Goal: Information Seeking & Learning: Learn about a topic

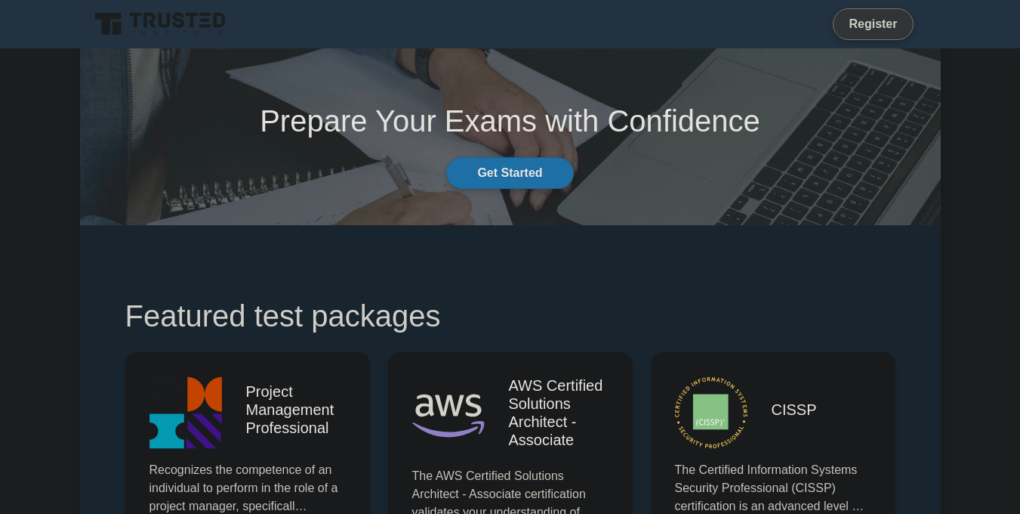
click at [862, 23] on link "Register" at bounding box center [873, 23] width 66 height 19
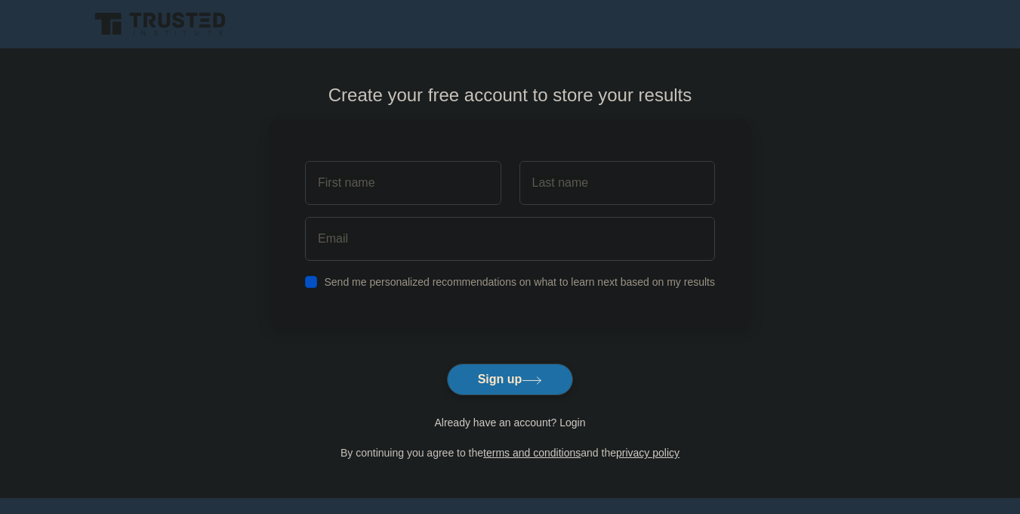
click at [565, 416] on link "Already have an account? Login" at bounding box center [509, 422] width 151 height 12
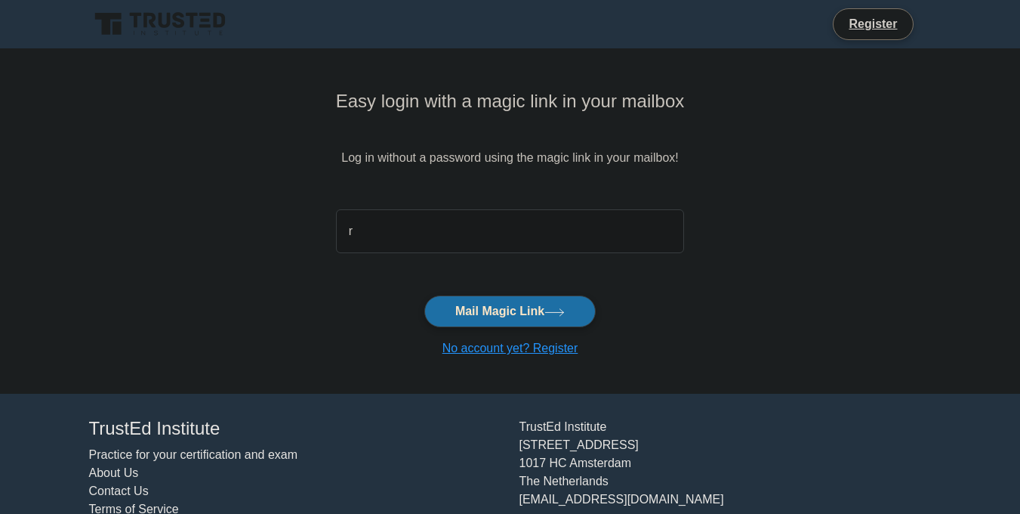
type input "[EMAIL_ADDRESS][DOMAIN_NAME]"
click at [476, 295] on button "Mail Magic Link" at bounding box center [509, 311] width 171 height 32
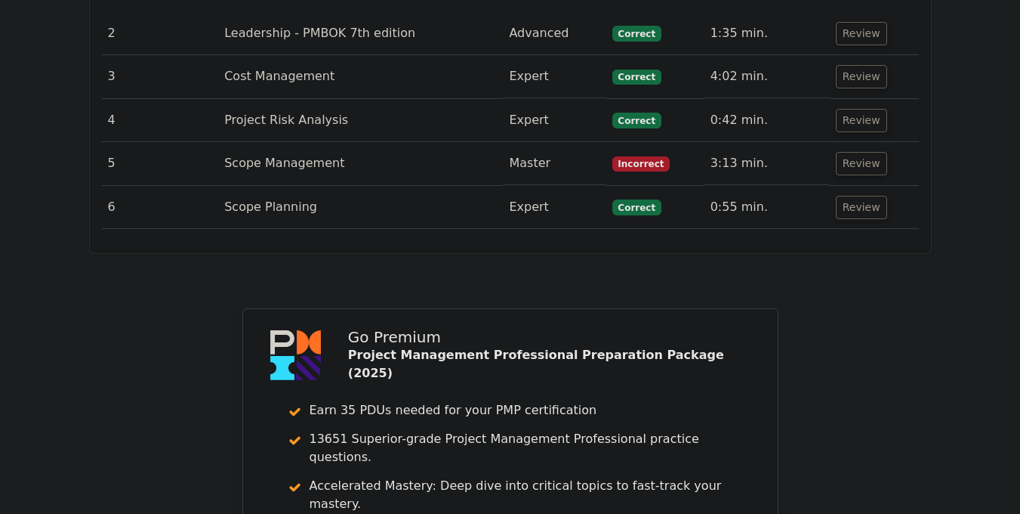
scroll to position [2323, 0]
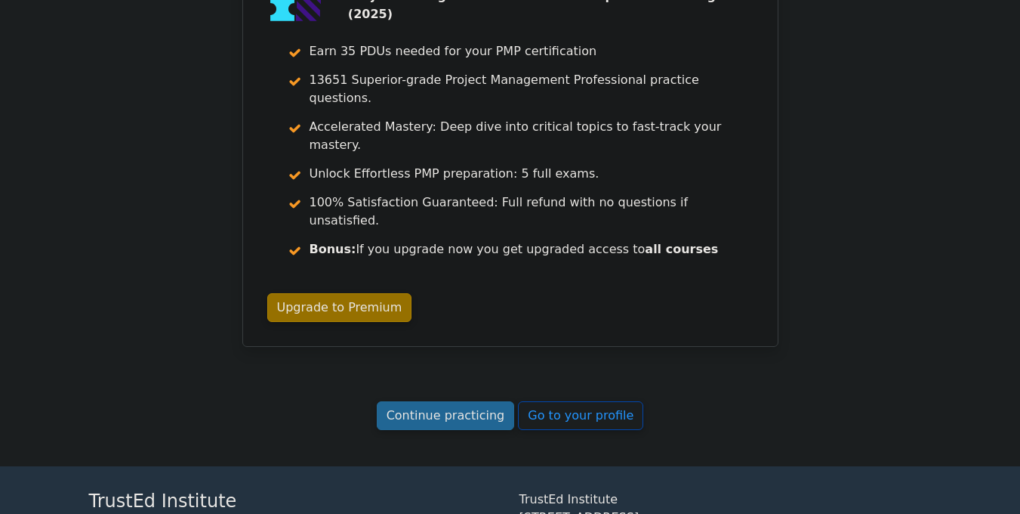
click at [433, 401] on link "Continue practicing" at bounding box center [446, 415] width 138 height 29
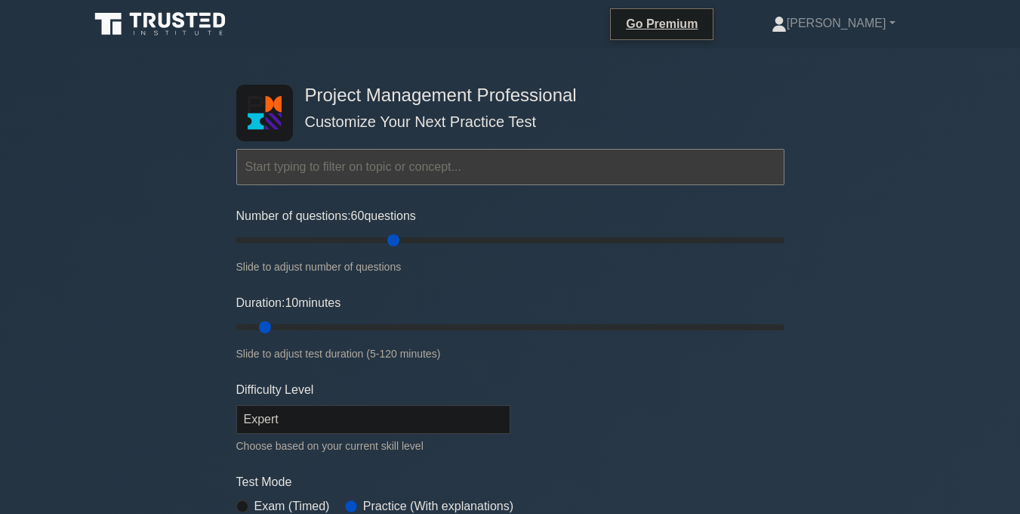
drag, startPoint x: 259, startPoint y: 237, endPoint x: 393, endPoint y: 237, distance: 134.4
type input "60"
click at [393, 237] on input "Number of questions: 60 questions" at bounding box center [510, 240] width 548 height 18
drag, startPoint x: 267, startPoint y: 327, endPoint x: 752, endPoint y: 310, distance: 485.9
type input "115"
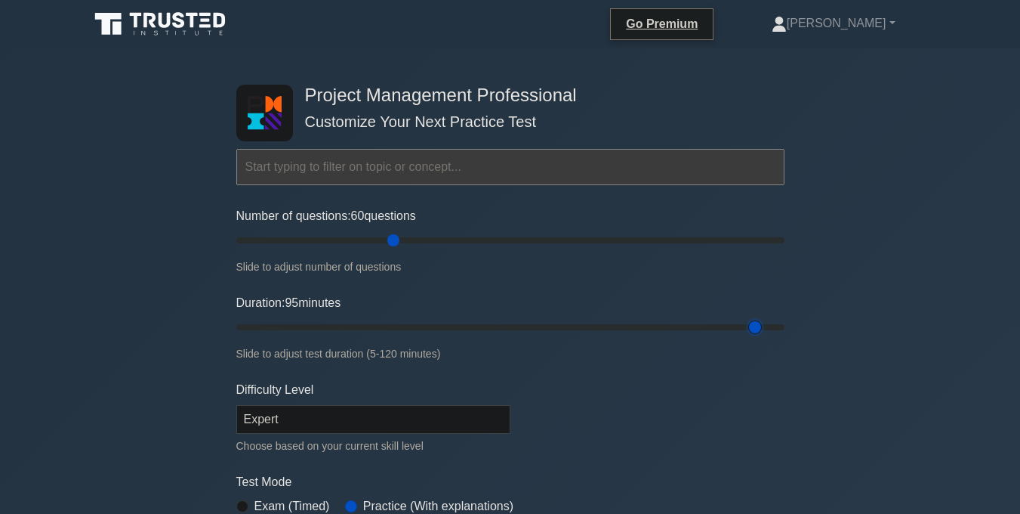
click at [752, 318] on input "Duration: 95 minutes" at bounding box center [510, 327] width 548 height 18
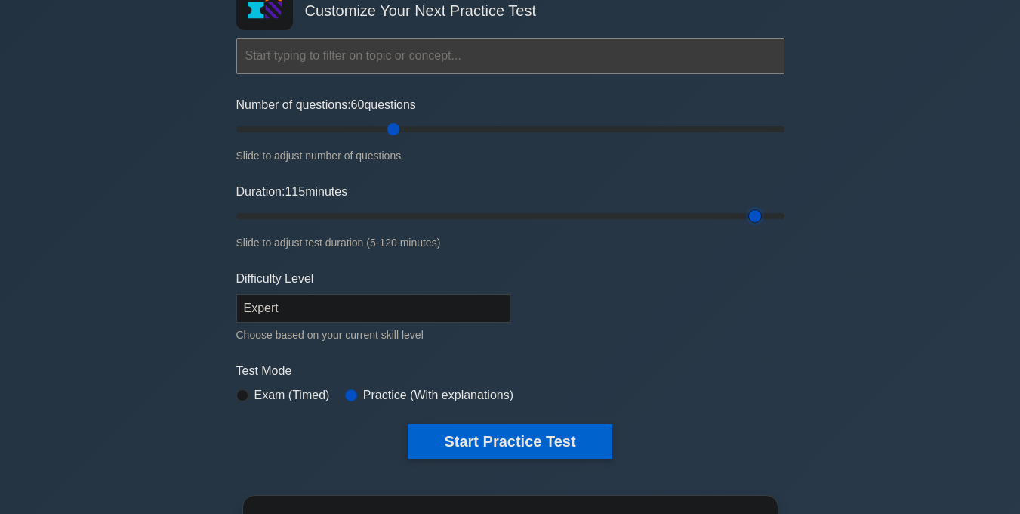
scroll to position [113, 0]
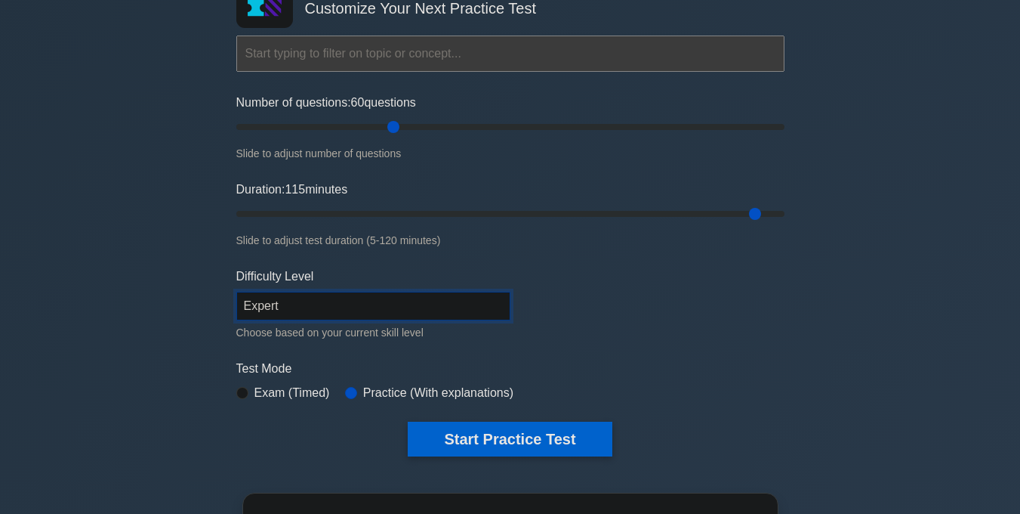
click at [355, 292] on select "Beginner Intermediate Expert" at bounding box center [373, 306] width 274 height 29
click at [292, 390] on label "Exam (Timed)" at bounding box center [293, 393] width 76 height 18
click at [242, 391] on input "radio" at bounding box center [242, 393] width 12 height 12
radio input "true"
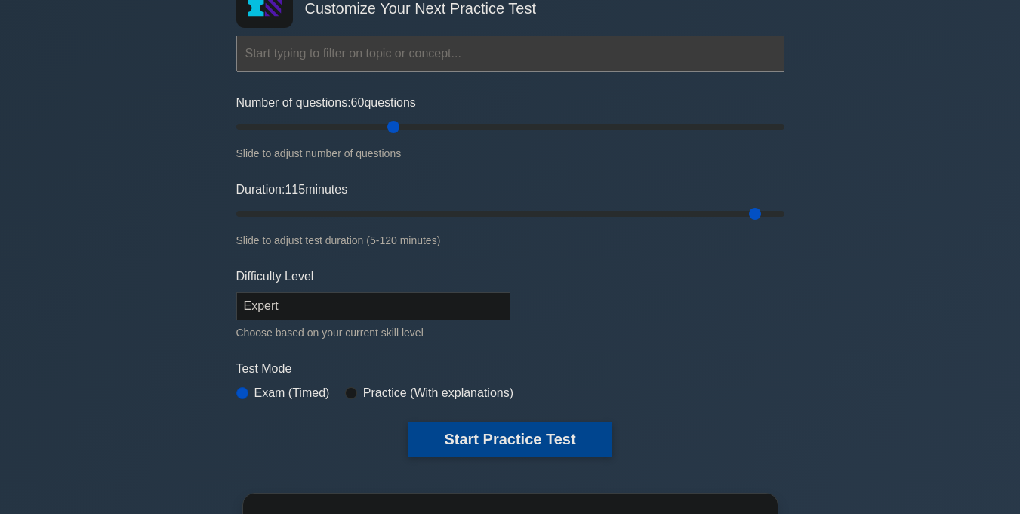
click at [449, 441] on button "Start Practice Test" at bounding box center [510, 438] width 204 height 35
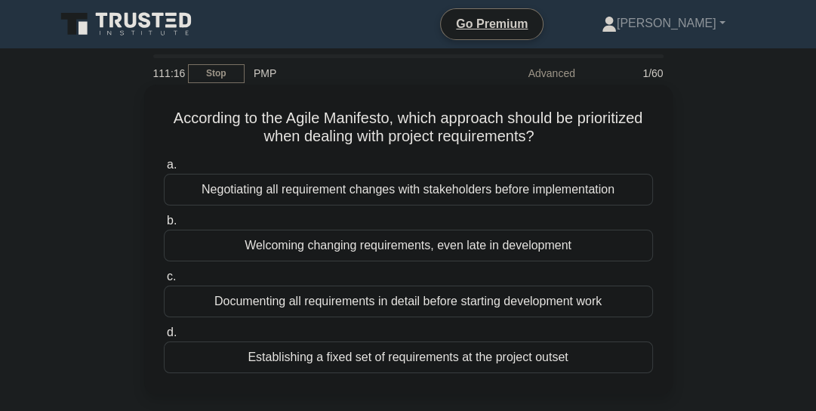
click at [428, 239] on div "Welcoming changing requirements, even late in development" at bounding box center [408, 246] width 489 height 32
click at [164, 226] on input "b. Welcoming changing requirements, even late in development" at bounding box center [164, 221] width 0 height 10
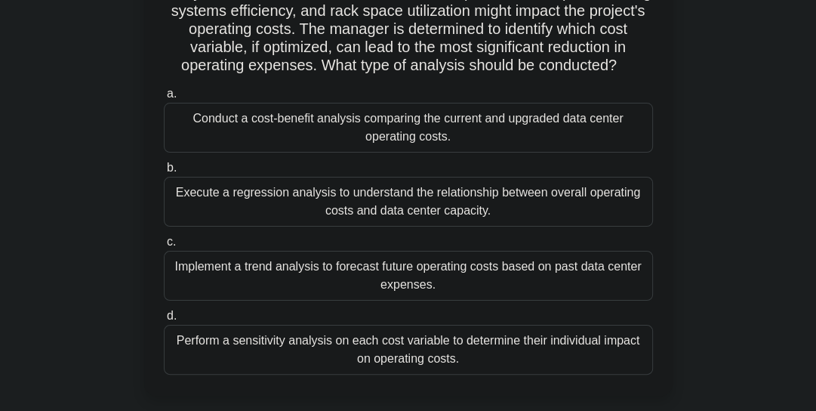
scroll to position [144, 0]
click at [236, 273] on div "Implement a trend analysis to forecast future operating costs based on past dat…" at bounding box center [408, 275] width 489 height 50
click at [164, 246] on input "c. Implement a trend analysis to forecast future operating costs based on past …" at bounding box center [164, 241] width 0 height 10
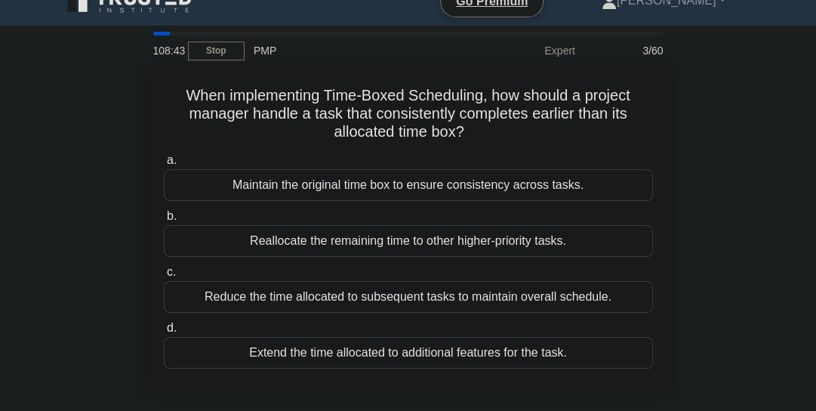
scroll to position [32, 0]
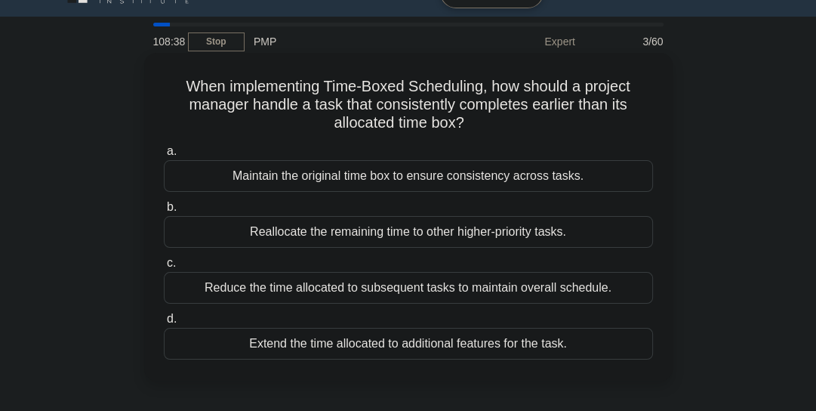
click at [505, 236] on div "Reallocate the remaining time to other higher-priority tasks." at bounding box center [408, 232] width 489 height 32
click at [164, 212] on input "b. Reallocate the remaining time to other higher-priority tasks." at bounding box center [164, 207] width 0 height 10
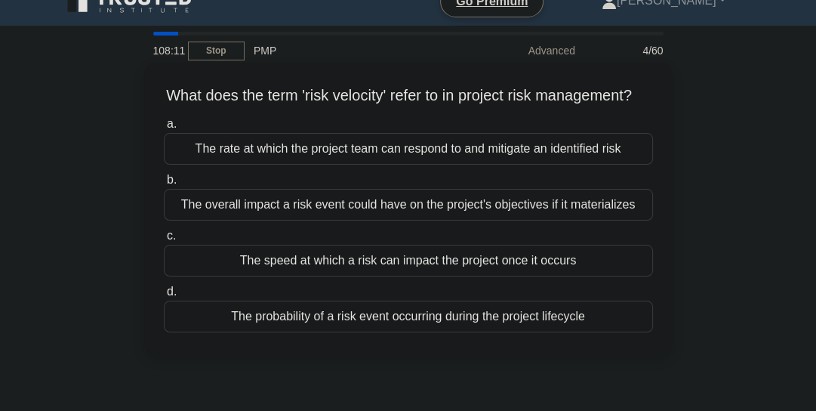
scroll to position [20, 0]
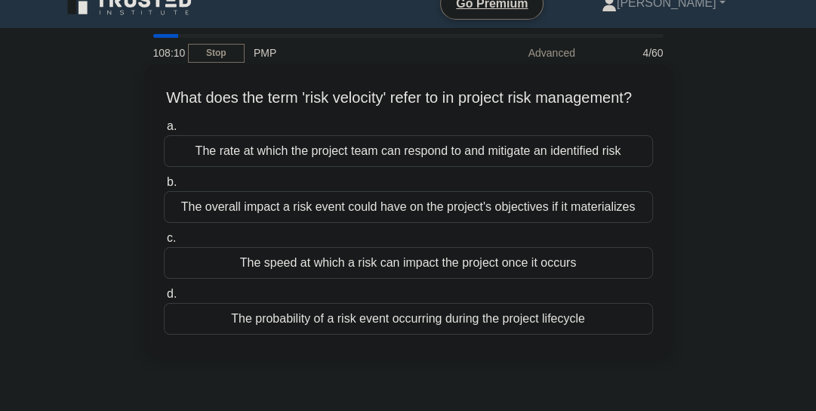
click at [419, 279] on div "The speed at which a risk can impact the project once it occurs" at bounding box center [408, 263] width 489 height 32
click at [164, 243] on input "c. The speed at which a risk can impact the project once it occurs" at bounding box center [164, 238] width 0 height 10
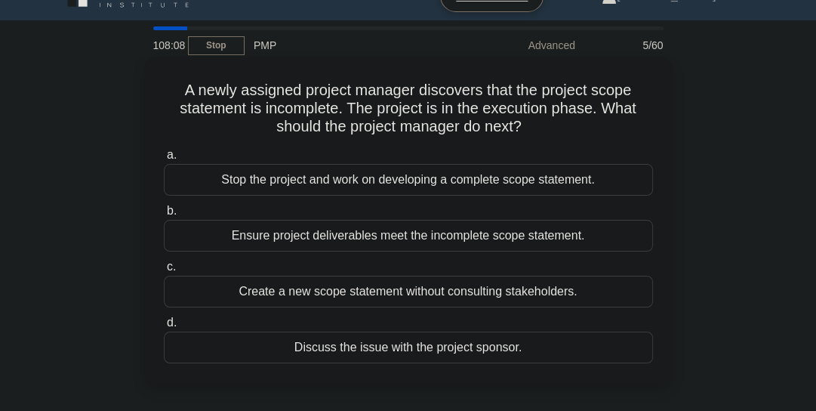
scroll to position [42, 0]
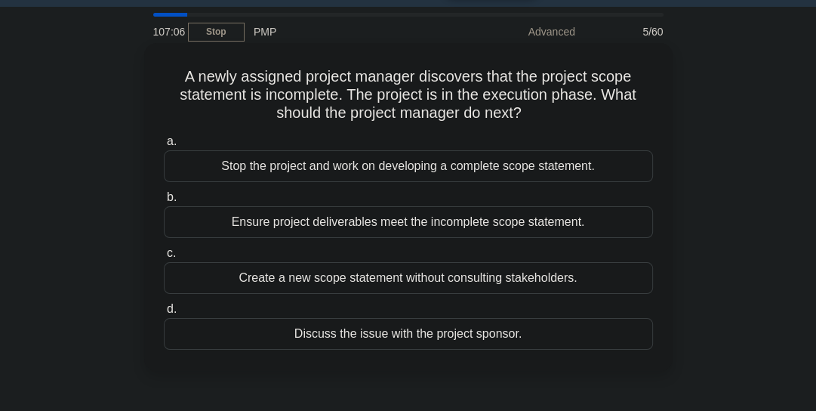
click at [484, 333] on div "Discuss the issue with the project sponsor." at bounding box center [408, 334] width 489 height 32
click at [164, 314] on input "d. Discuss the issue with the project sponsor." at bounding box center [164, 309] width 0 height 10
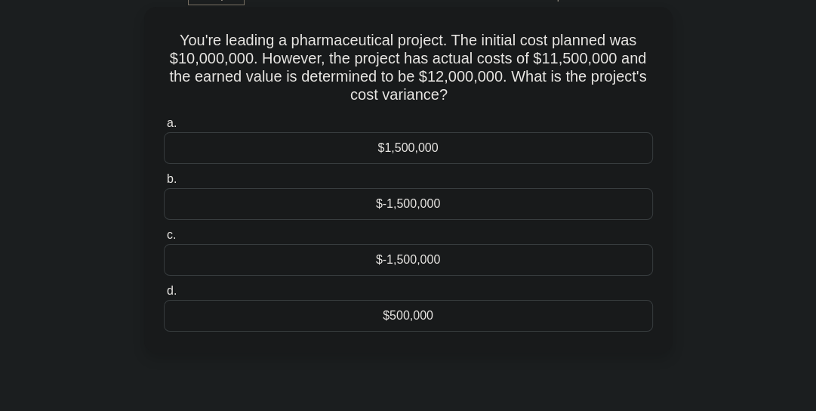
scroll to position [66, 0]
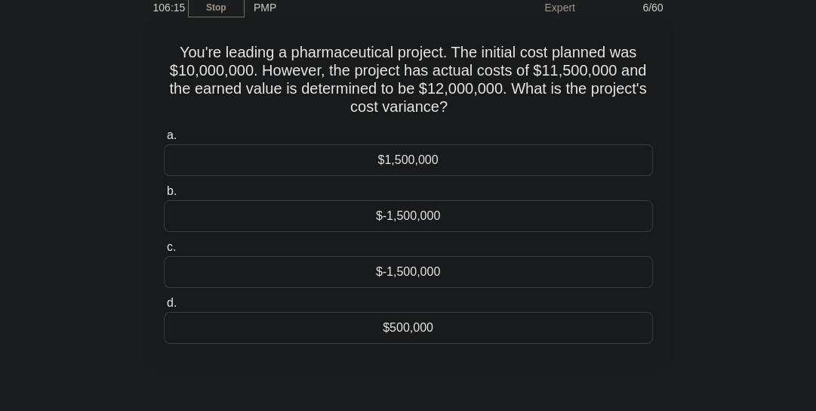
click at [424, 330] on div "$500,000" at bounding box center [408, 328] width 489 height 32
click at [164, 308] on input "d. $500,000" at bounding box center [164, 303] width 0 height 10
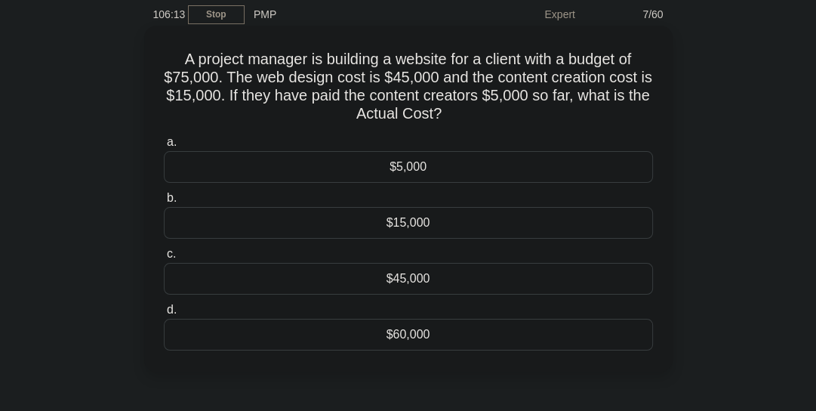
scroll to position [85, 0]
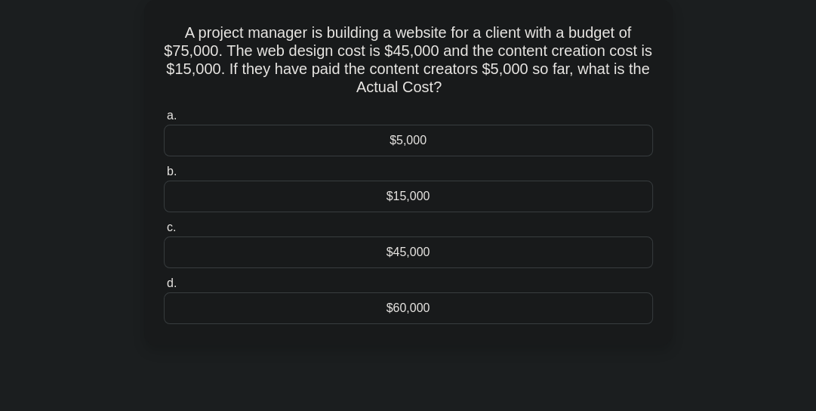
click at [421, 142] on div "$5,000" at bounding box center [408, 141] width 489 height 32
click at [164, 121] on input "a. $5,000" at bounding box center [164, 116] width 0 height 10
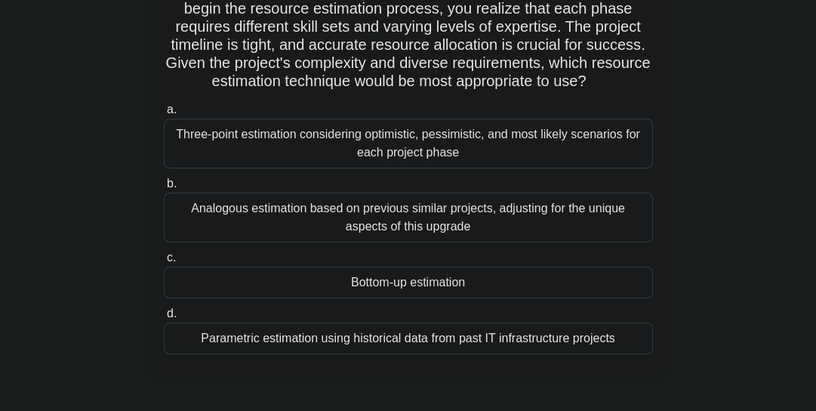
scroll to position [165, 0]
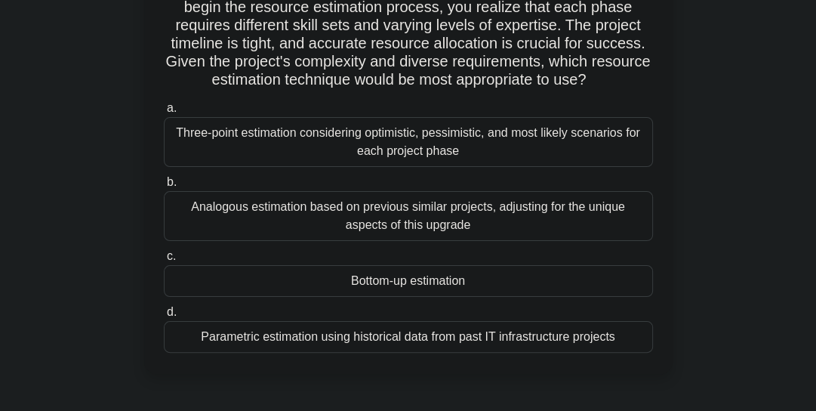
click at [384, 284] on div "Bottom-up estimation" at bounding box center [408, 281] width 489 height 32
click at [164, 261] on input "c. Bottom-up estimation" at bounding box center [164, 256] width 0 height 10
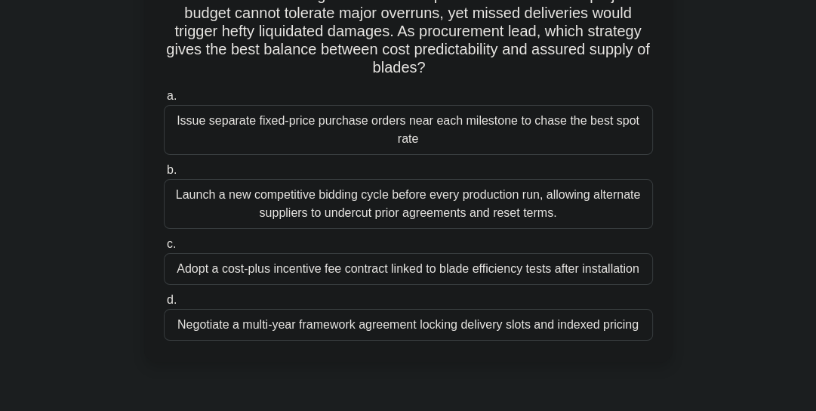
scroll to position [163, 0]
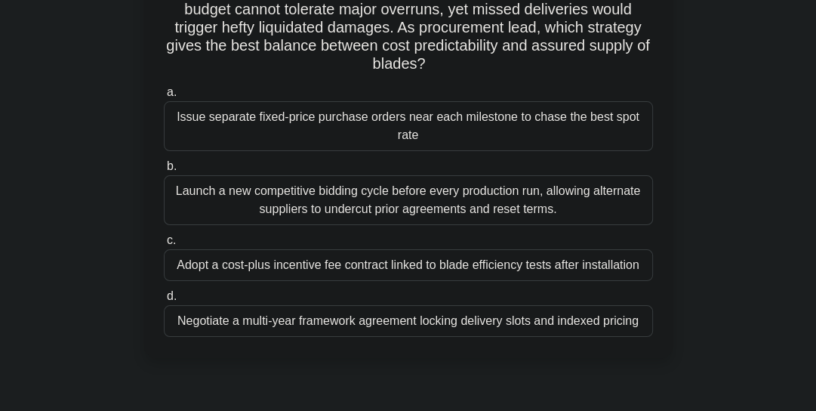
click at [183, 319] on div "Negotiate a multi-year framework agreement locking delivery slots and indexed p…" at bounding box center [408, 321] width 489 height 32
click at [164, 301] on input "d. Negotiate a multi-year framework agreement locking delivery slots and indexe…" at bounding box center [164, 297] width 0 height 10
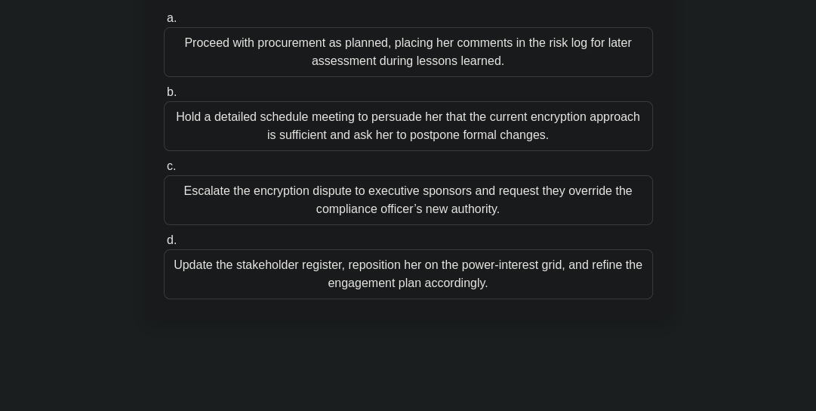
scroll to position [217, 0]
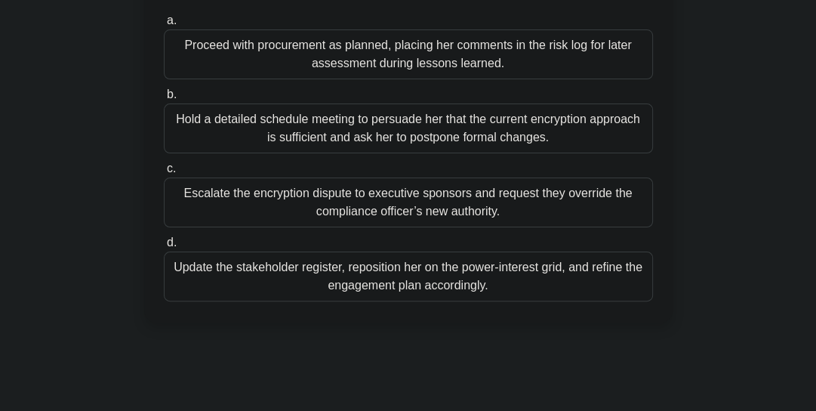
click at [347, 301] on div "Update the stakeholder register, reposition her on the power-interest grid, and…" at bounding box center [408, 276] width 489 height 50
click at [164, 248] on input "d. Update the stakeholder register, reposition her on the power-interest grid, …" at bounding box center [164, 243] width 0 height 10
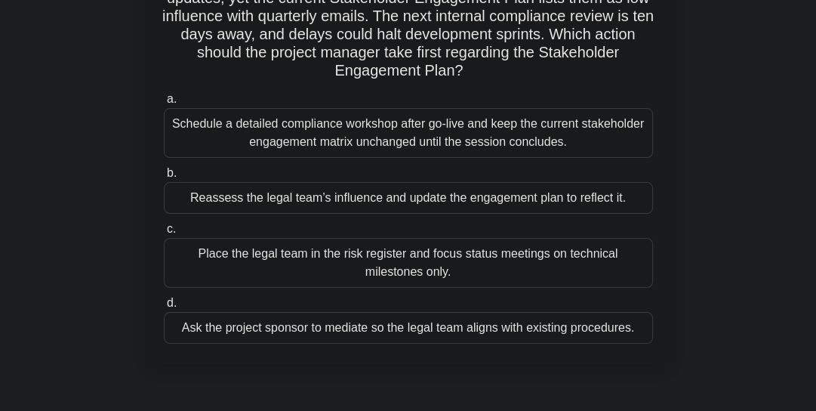
scroll to position [188, 0]
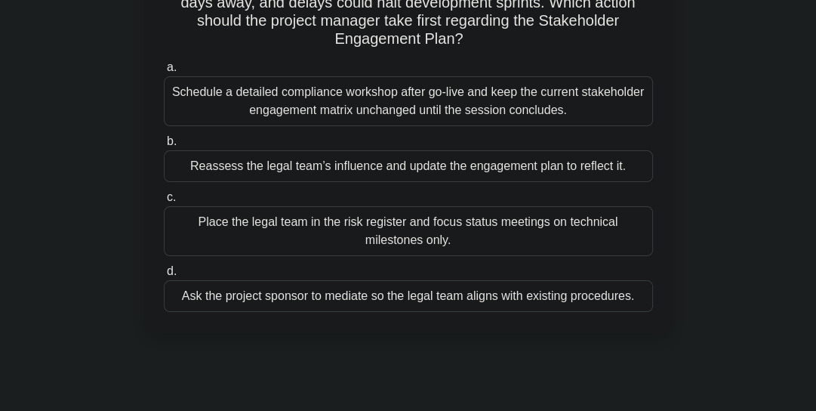
click at [254, 169] on div "Reassess the legal team’s influence and update the engagement plan to reflect i…" at bounding box center [408, 166] width 489 height 32
click at [164, 147] on input "b. Reassess the legal team’s influence and update the engagement plan to reflec…" at bounding box center [164, 142] width 0 height 10
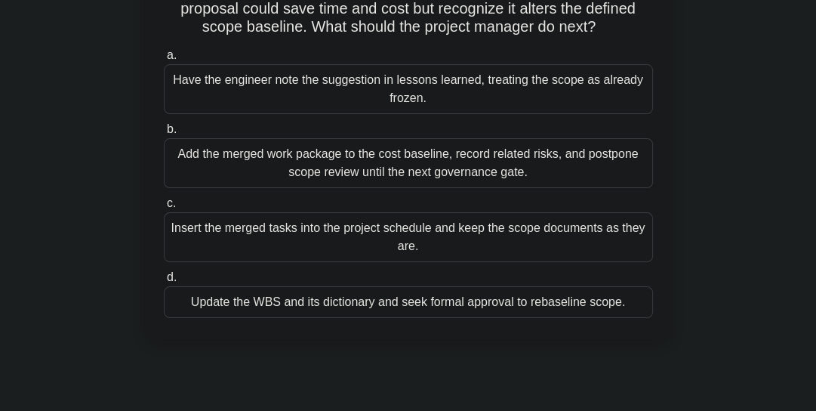
scroll to position [183, 0]
click at [430, 298] on div "Update the WBS and its dictionary and seek formal approval to rebaseline scope." at bounding box center [408, 301] width 489 height 32
click at [164, 282] on input "d. Update the WBS and its dictionary and seek formal approval to rebaseline sco…" at bounding box center [164, 277] width 0 height 10
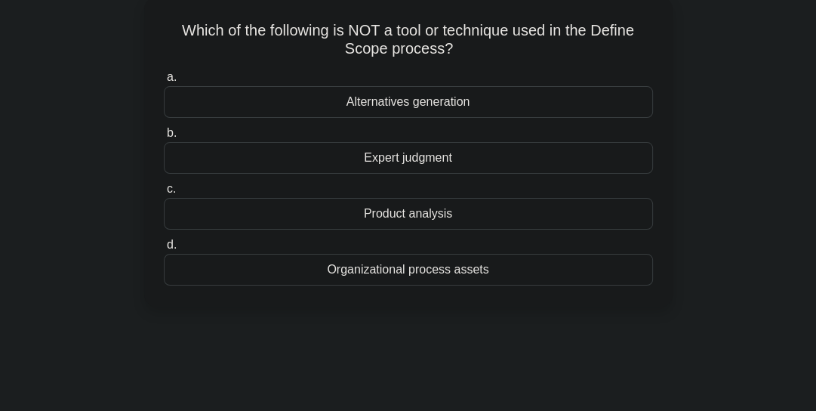
scroll to position [88, 0]
click at [399, 103] on div "Alternatives generation" at bounding box center [408, 101] width 489 height 32
click at [164, 82] on input "a. Alternatives generation" at bounding box center [164, 77] width 0 height 10
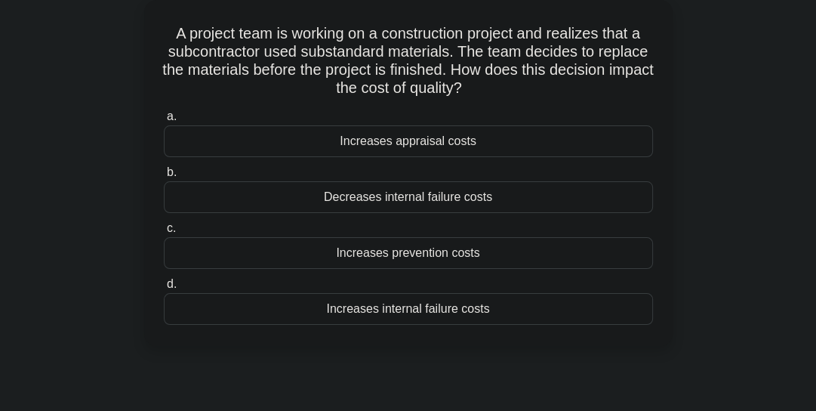
scroll to position [85, 0]
click at [333, 198] on div "Decreases internal failure costs" at bounding box center [408, 197] width 489 height 32
click at [164, 177] on input "b. Decreases internal failure costs" at bounding box center [164, 173] width 0 height 10
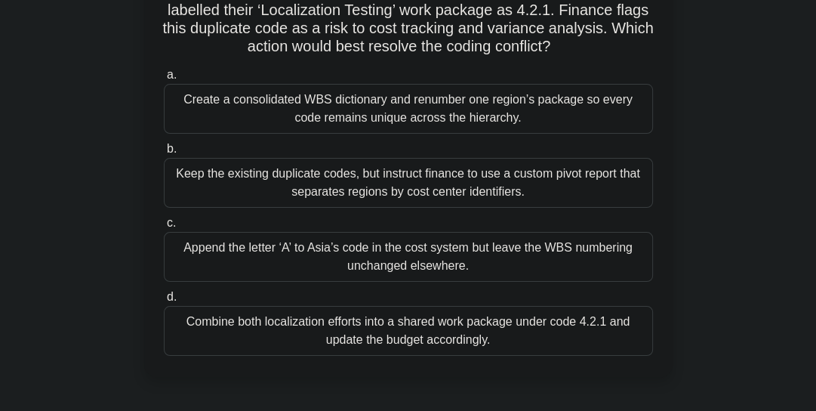
scroll to position [157, 0]
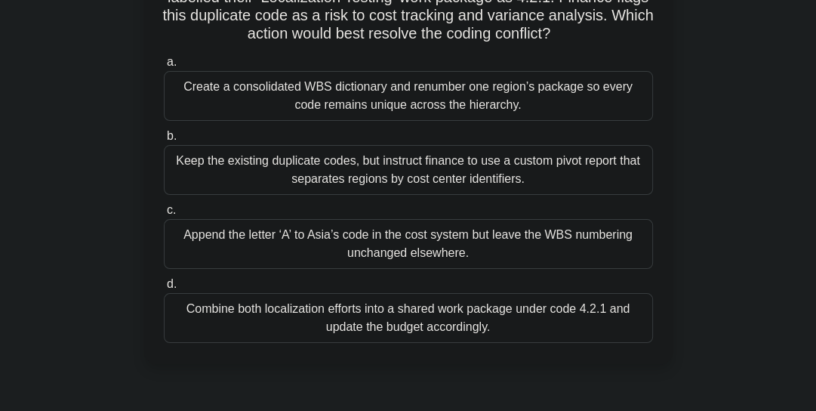
click at [225, 89] on div "Create a consolidated WBS dictionary and renumber one region’s package so every…" at bounding box center [408, 96] width 489 height 50
click at [164, 67] on input "a. Create a consolidated WBS dictionary and renumber one region’s package so ev…" at bounding box center [164, 62] width 0 height 10
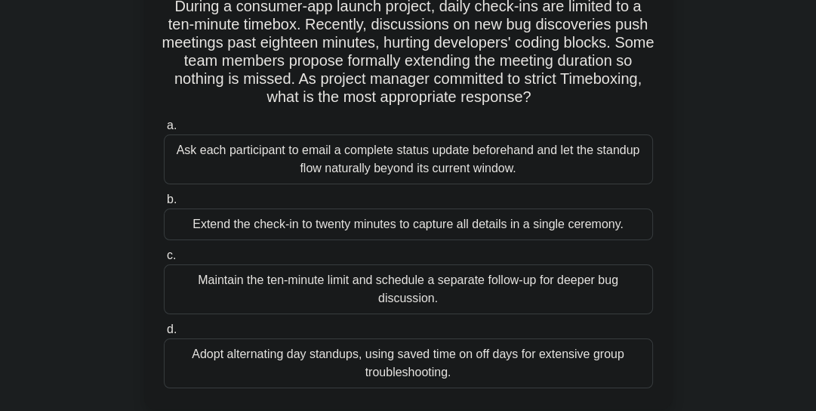
scroll to position [111, 0]
click at [264, 285] on div "Maintain the ten-minute limit and schedule a separate follow-up for deeper bug …" at bounding box center [408, 290] width 489 height 50
click at [164, 261] on input "c. Maintain the ten-minute limit and schedule a separate follow-up for deeper b…" at bounding box center [164, 256] width 0 height 10
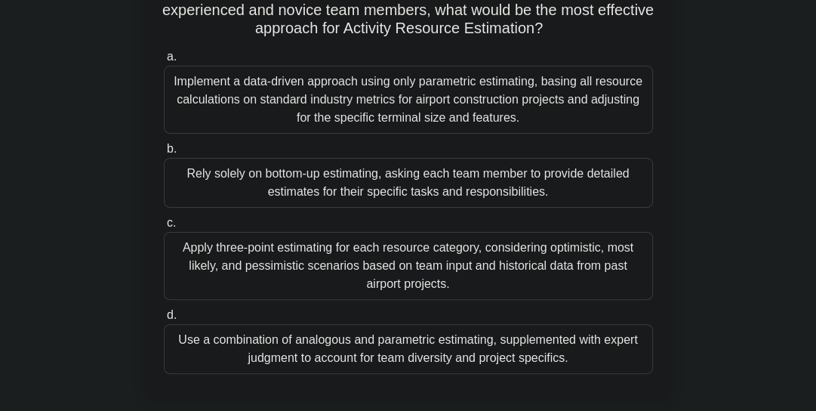
scroll to position [224, 0]
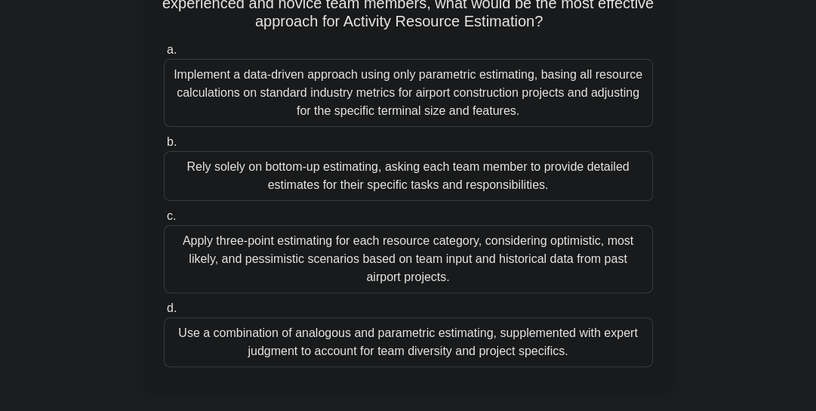
click at [184, 327] on div "Use a combination of analogous and parametric estimating, supplemented with exp…" at bounding box center [408, 342] width 489 height 50
click at [164, 313] on input "d. Use a combination of analogous and parametric estimating, supplemented with …" at bounding box center [164, 309] width 0 height 10
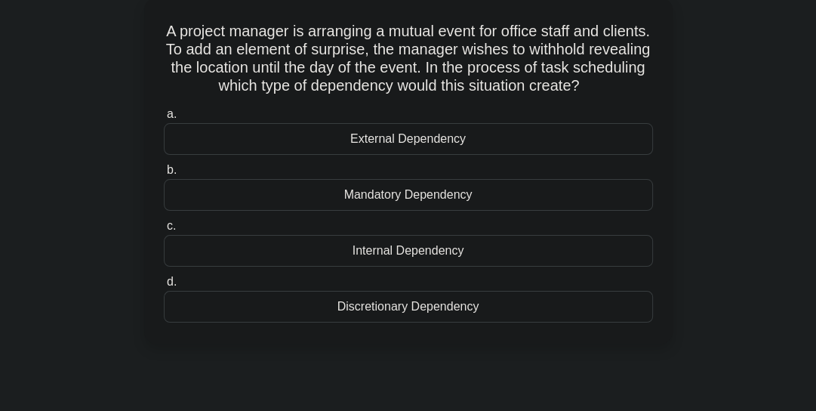
scroll to position [99, 0]
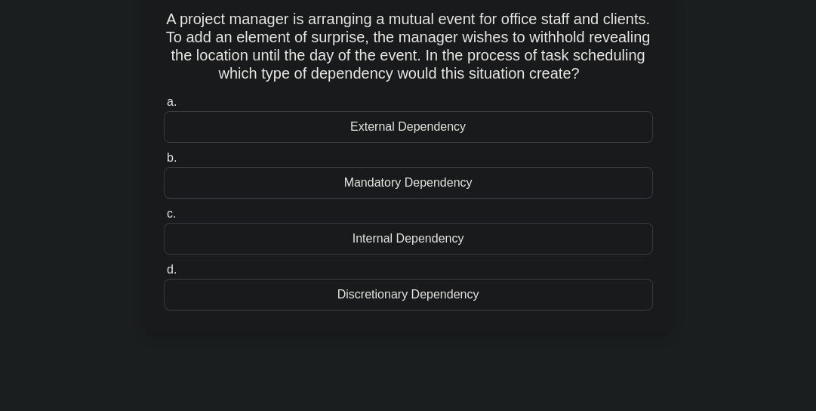
click at [347, 297] on div "Discretionary Dependency" at bounding box center [408, 295] width 489 height 32
click at [370, 330] on div "A project manager is arranging a mutual event for office staff and clients. To …" at bounding box center [408, 159] width 529 height 346
click at [361, 288] on div "Discretionary Dependency" at bounding box center [408, 295] width 489 height 32
click at [164, 275] on input "d. Discretionary Dependency" at bounding box center [164, 270] width 0 height 10
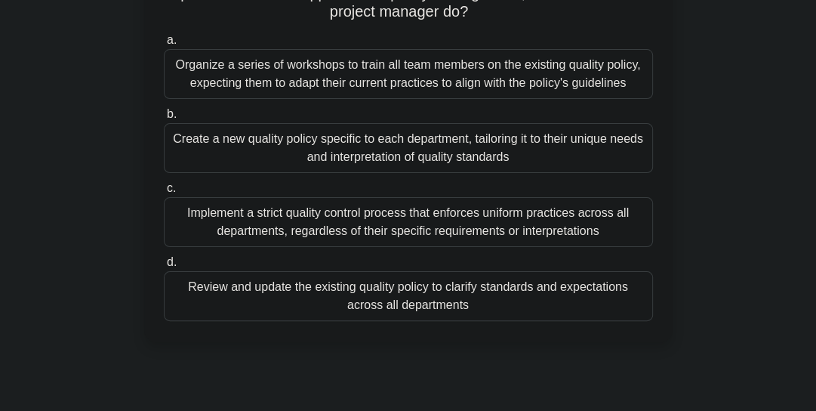
scroll to position [205, 0]
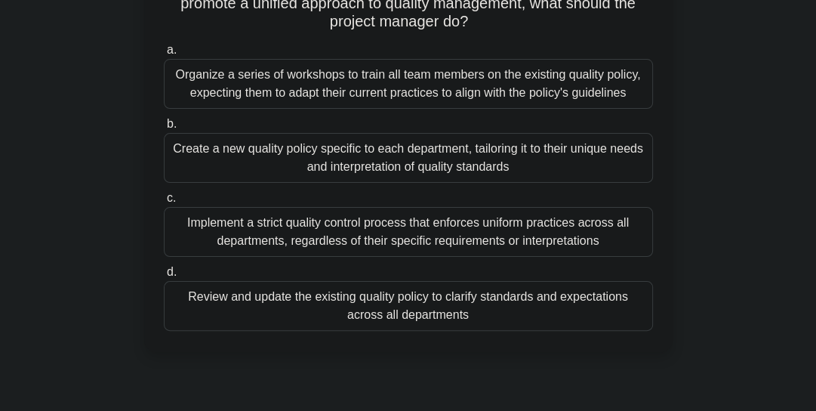
click at [282, 307] on div "Review and update the existing quality policy to clarify standards and expectat…" at bounding box center [408, 306] width 489 height 50
click at [164, 277] on input "d. Review and update the existing quality policy to clarify standards and expec…" at bounding box center [164, 272] width 0 height 10
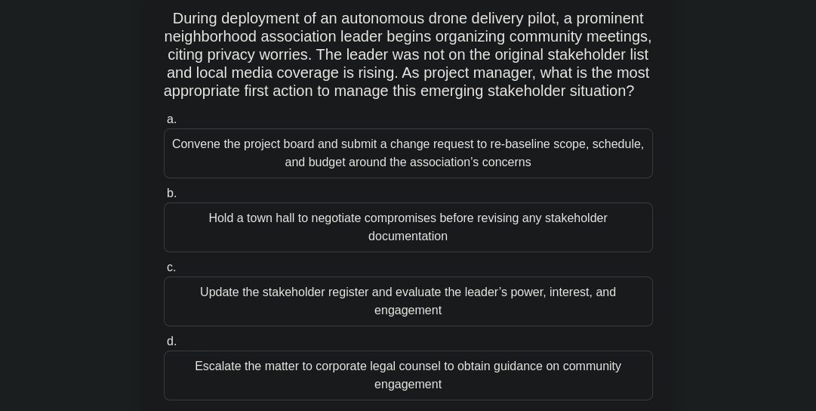
scroll to position [103, 0]
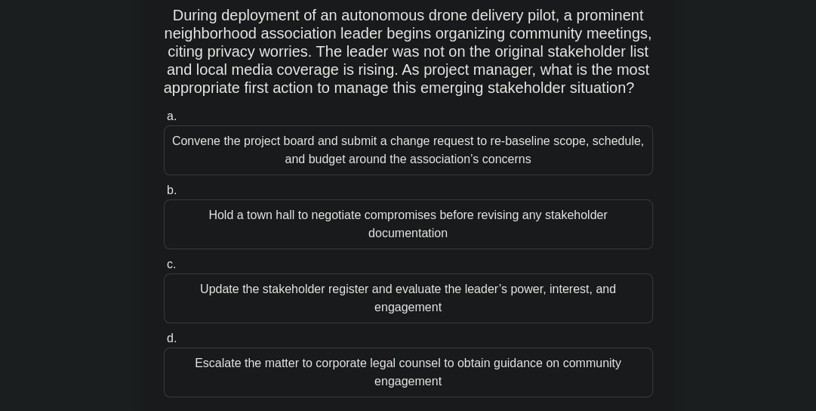
click at [384, 309] on div "Update the stakeholder register and evaluate the leader’s power, interest, and …" at bounding box center [408, 298] width 489 height 50
click at [164, 270] on input "c. Update the stakeholder register and evaluate the leader’s power, interest, a…" at bounding box center [164, 265] width 0 height 10
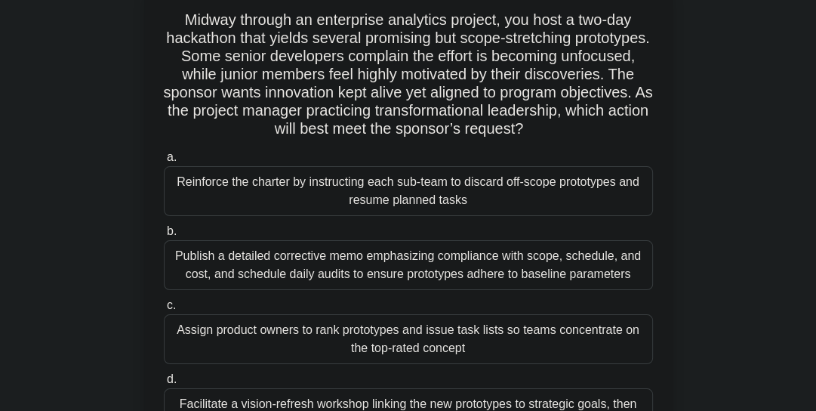
scroll to position [174, 0]
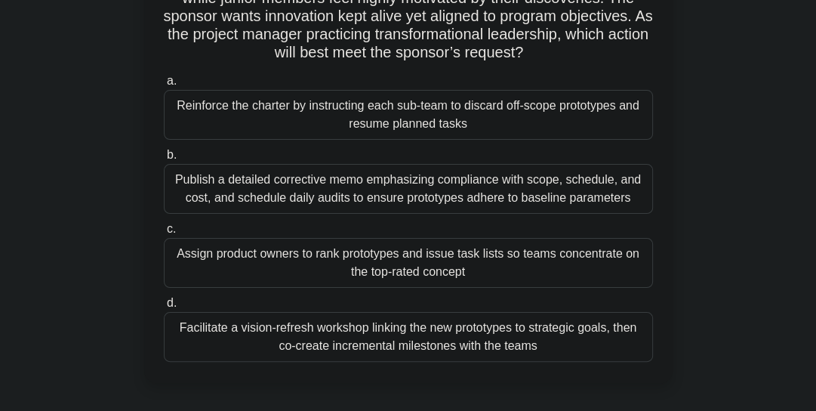
click at [281, 333] on div "Facilitate a vision-refresh workshop linking the new prototypes to strategic go…" at bounding box center [408, 337] width 489 height 50
click at [164, 308] on input "d. Facilitate a vision-refresh workshop linking the new prototypes to strategic…" at bounding box center [164, 303] width 0 height 10
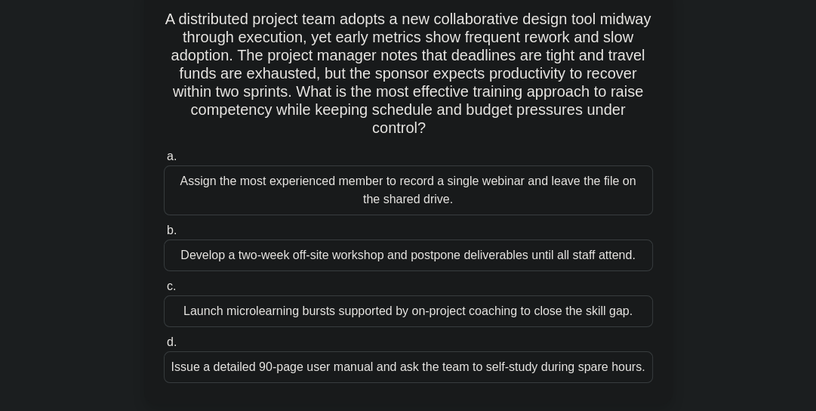
scroll to position [97, 0]
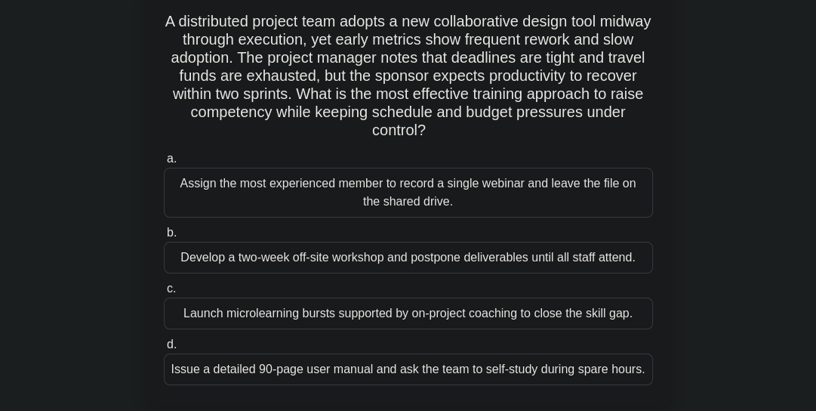
click at [241, 317] on div "Launch microlearning bursts supported by on-project coaching to close the skill…" at bounding box center [408, 314] width 489 height 32
click at [164, 294] on input "c. Launch microlearning bursts supported by on-project coaching to close the sk…" at bounding box center [164, 289] width 0 height 10
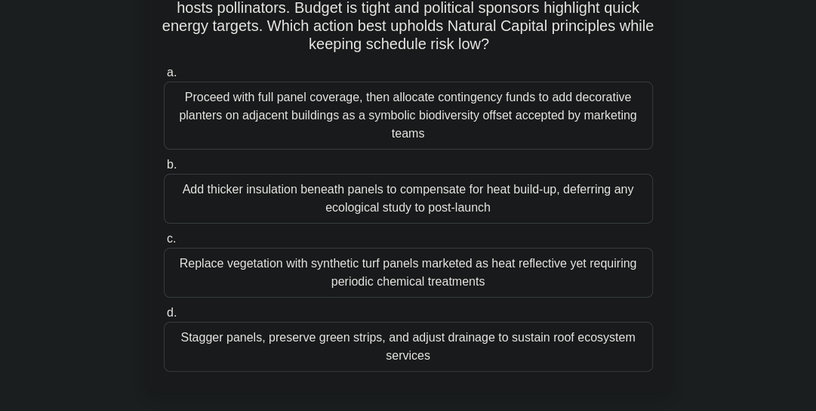
scroll to position [169, 0]
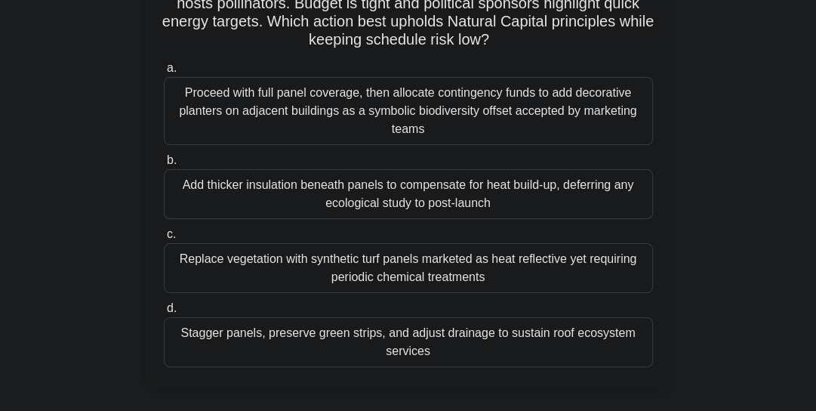
click at [219, 332] on div "Stagger panels, preserve green strips, and adjust drainage to sustain roof ecos…" at bounding box center [408, 342] width 489 height 50
click at [164, 313] on input "d. Stagger panels, preserve green strips, and adjust drainage to sustain roof e…" at bounding box center [164, 309] width 0 height 10
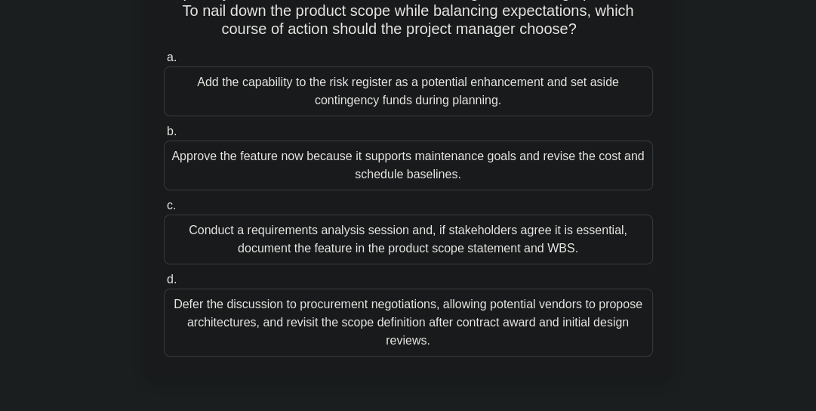
scroll to position [177, 0]
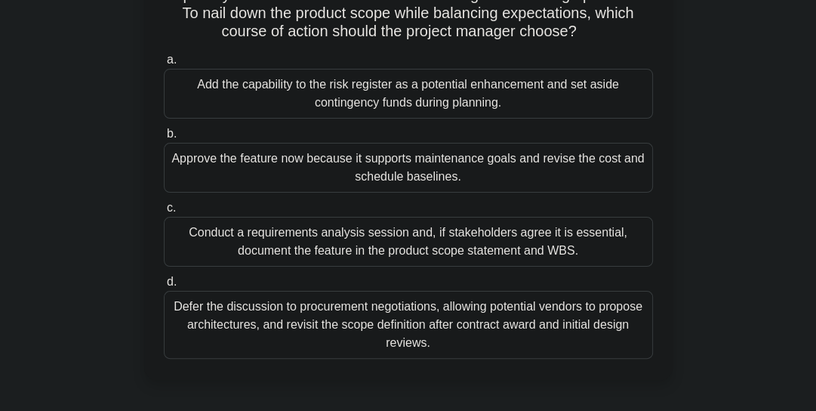
click at [271, 242] on div "Conduct a requirements analysis session and, if stakeholders agree it is essent…" at bounding box center [408, 242] width 489 height 50
click at [164, 213] on input "c. Conduct a requirements analysis session and, if stakeholders agree it is ess…" at bounding box center [164, 208] width 0 height 10
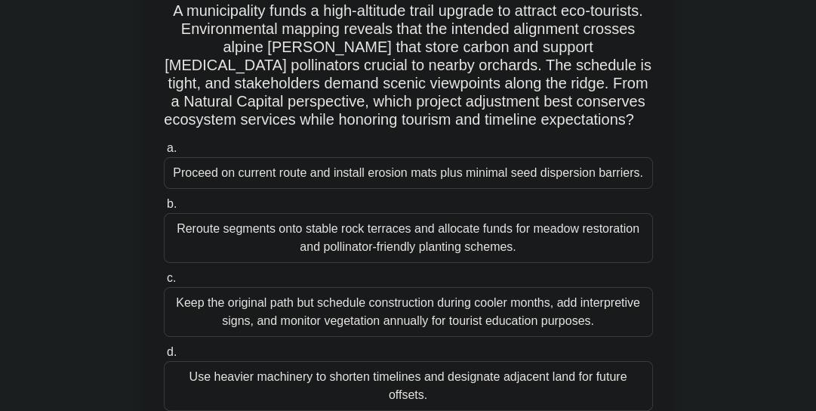
scroll to position [108, 0]
click at [307, 232] on div "Reroute segments onto stable rock terraces and allocate funds for meadow restor…" at bounding box center [408, 237] width 489 height 50
click at [164, 208] on input "b. Reroute segments onto stable rock terraces and allocate funds for meadow res…" at bounding box center [164, 204] width 0 height 10
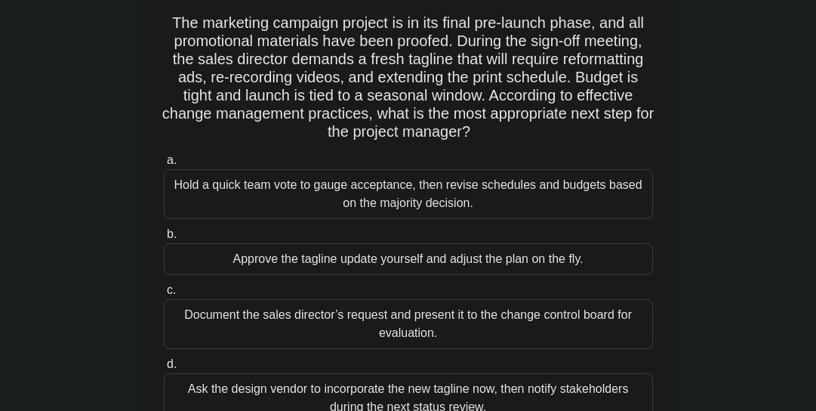
scroll to position [97, 0]
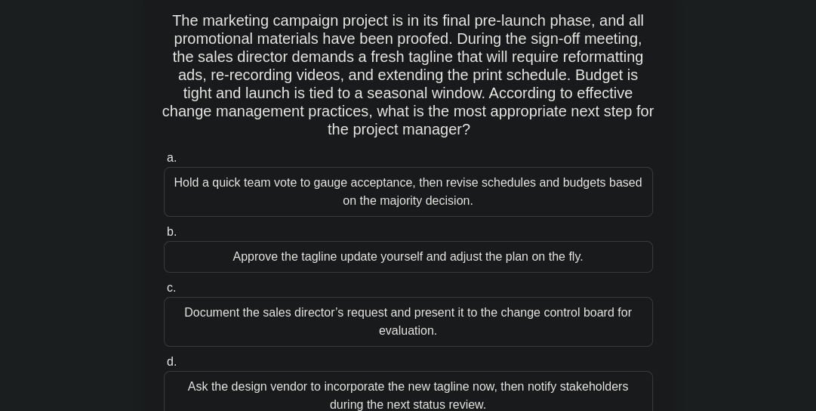
click at [271, 319] on div "Document the sales director’s request and present it to the change control boar…" at bounding box center [408, 322] width 489 height 50
click at [164, 293] on input "c. Document the sales director’s request and present it to the change control b…" at bounding box center [164, 288] width 0 height 10
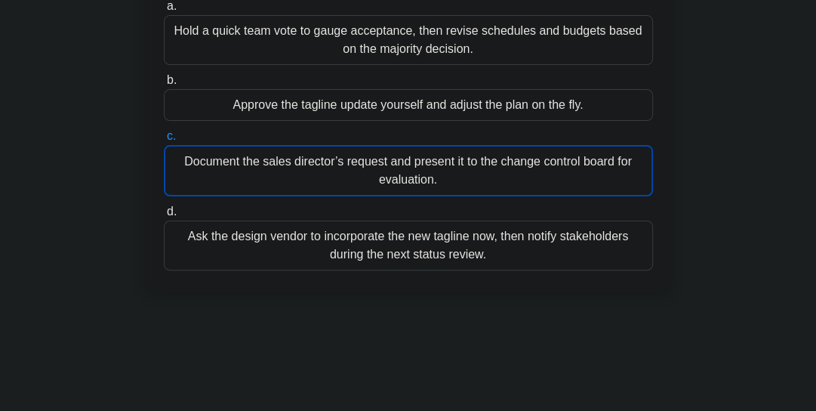
scroll to position [57, 0]
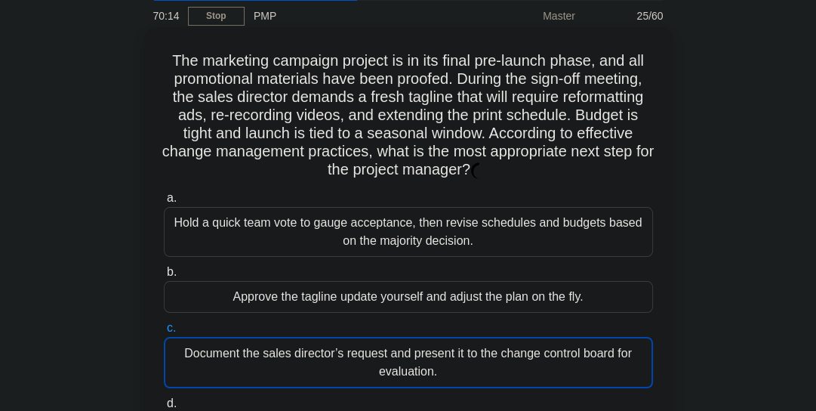
click at [354, 357] on div "Document the sales director’s request and present it to the change control boar…" at bounding box center [408, 362] width 489 height 51
click at [164, 333] on input "c. Document the sales director’s request and present it to the change control b…" at bounding box center [164, 328] width 0 height 10
click at [144, 304] on div "The marketing campaign project is in its final pre-launch phase, and all promot…" at bounding box center [408, 255] width 529 height 456
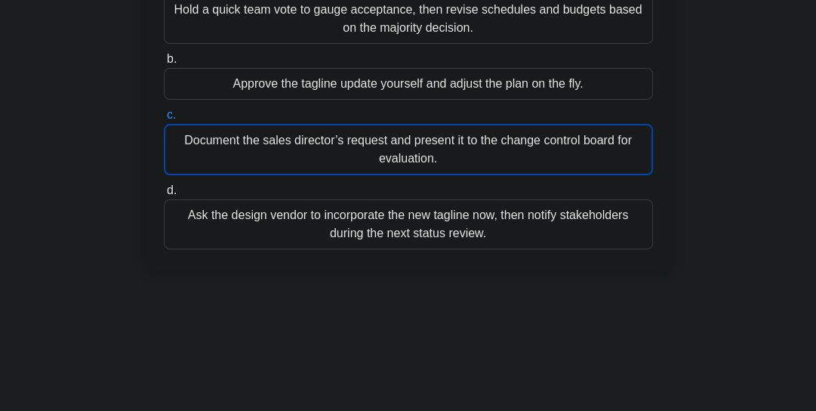
scroll to position [213, 0]
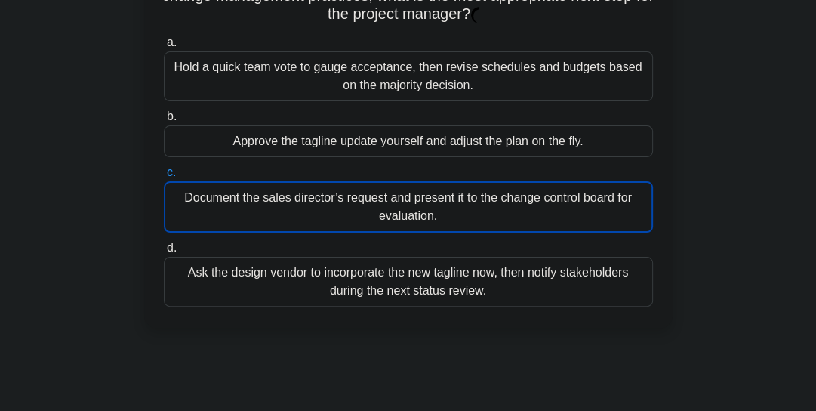
click at [338, 207] on div "Document the sales director’s request and present it to the change control boar…" at bounding box center [408, 206] width 489 height 51
click at [164, 177] on input "c. Document the sales director’s request and present it to the change control b…" at bounding box center [164, 173] width 0 height 10
click at [378, 202] on div "Document the sales director’s request and present it to the change control boar…" at bounding box center [408, 206] width 489 height 51
click at [164, 177] on input "c. Document the sales director’s request and present it to the change control b…" at bounding box center [164, 173] width 0 height 10
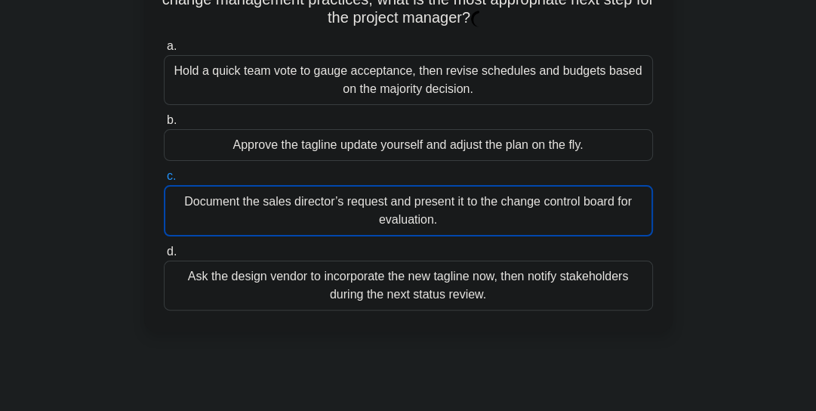
drag, startPoint x: 685, startPoint y: 193, endPoint x: 56, endPoint y: 66, distance: 641.6
click at [53, 73] on div "The marketing campaign project is in its final pre-launch phase, and all promot…" at bounding box center [408, 112] width 725 height 474
click at [75, 147] on div "The marketing campaign project is in its final pre-launch phase, and all promot…" at bounding box center [408, 112] width 725 height 474
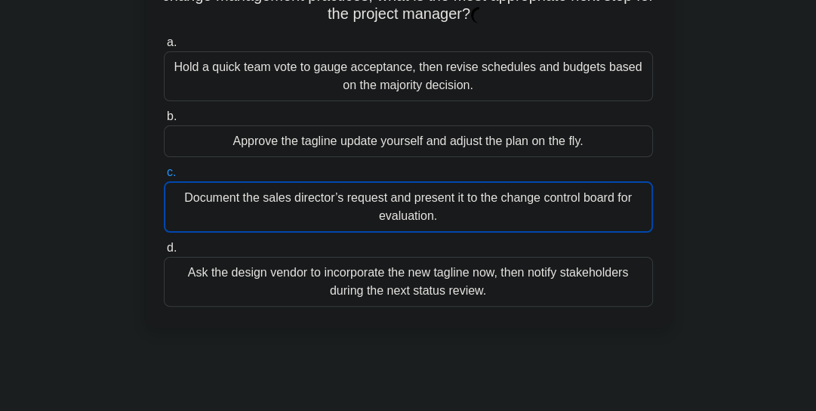
click at [230, 202] on div "Document the sales director’s request and present it to the change control boar…" at bounding box center [408, 206] width 489 height 51
click at [164, 177] on input "c. Document the sales director’s request and present it to the change control b…" at bounding box center [164, 173] width 0 height 10
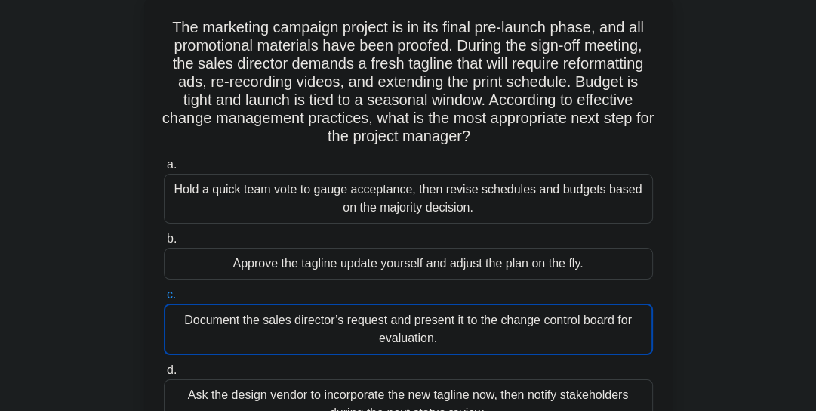
scroll to position [175, 0]
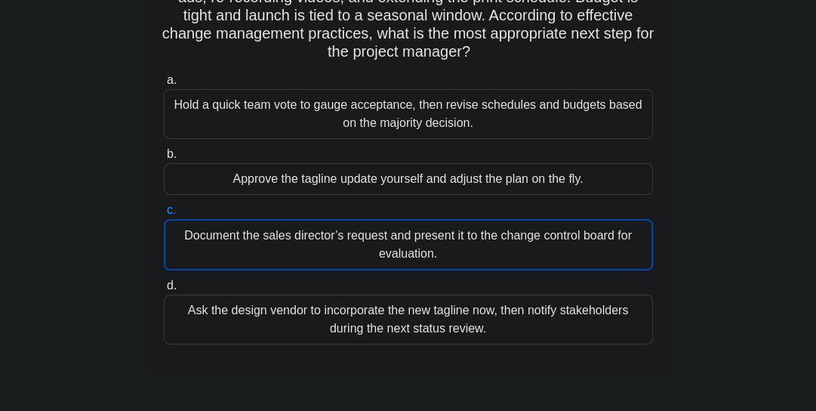
click at [303, 248] on div "Document the sales director’s request and present it to the change control boar…" at bounding box center [408, 244] width 489 height 51
click at [164, 215] on input "c. Document the sales director’s request and present it to the change control b…" at bounding box center [164, 210] width 0 height 10
click at [295, 239] on div "Document the sales director’s request and present it to the change control boar…" at bounding box center [408, 244] width 489 height 51
click at [164, 215] on input "c. Document the sales director’s request and present it to the change control b…" at bounding box center [164, 210] width 0 height 10
click at [172, 233] on div "Document the sales director’s request and present it to the change control boar…" at bounding box center [408, 244] width 489 height 51
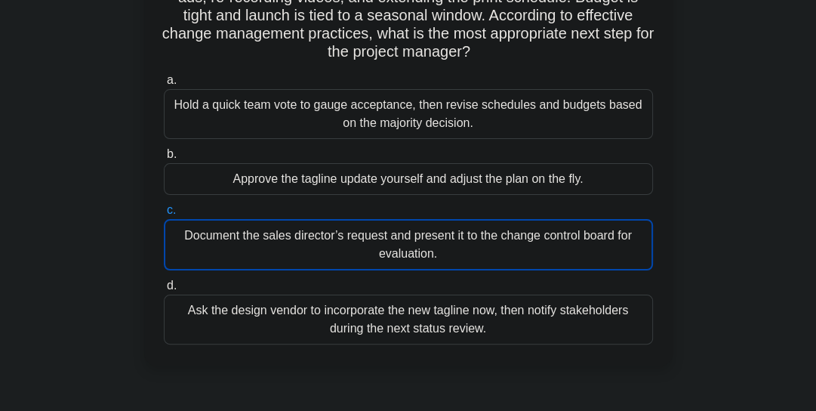
click at [164, 215] on input "c. Document the sales director’s request and present it to the change control b…" at bounding box center [164, 210] width 0 height 10
click at [172, 233] on div "Document the sales director’s request and present it to the change control boar…" at bounding box center [408, 244] width 489 height 51
click at [164, 215] on input "c. Document the sales director’s request and present it to the change control b…" at bounding box center [164, 210] width 0 height 10
click at [172, 233] on div "Document the sales director’s request and present it to the change control boar…" at bounding box center [408, 244] width 489 height 51
click at [164, 215] on input "c. Document the sales director’s request and present it to the change control b…" at bounding box center [164, 210] width 0 height 10
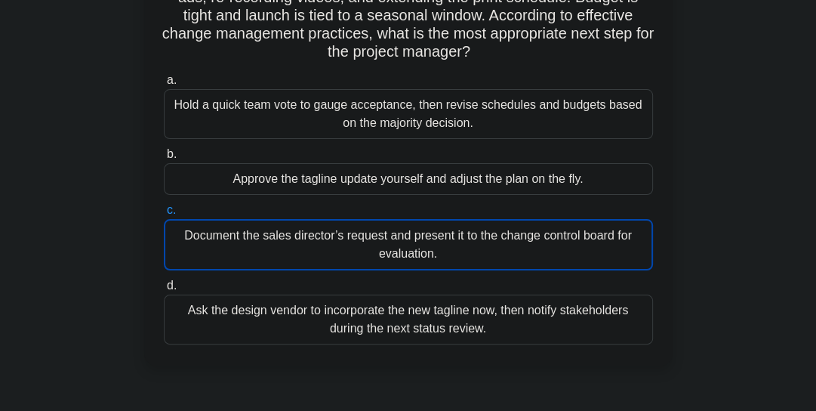
click at [174, 240] on div "Document the sales director’s request and present it to the change control boar…" at bounding box center [408, 244] width 489 height 51
click at [164, 215] on input "c. Document the sales director’s request and present it to the change control b…" at bounding box center [164, 210] width 0 height 10
click at [329, 255] on div "Document the sales director’s request and present it to the change control boar…" at bounding box center [408, 244] width 489 height 51
click at [164, 215] on input "c. Document the sales director’s request and present it to the change control b…" at bounding box center [164, 210] width 0 height 10
click at [328, 255] on div "Document the sales director’s request and present it to the change control boar…" at bounding box center [408, 244] width 489 height 51
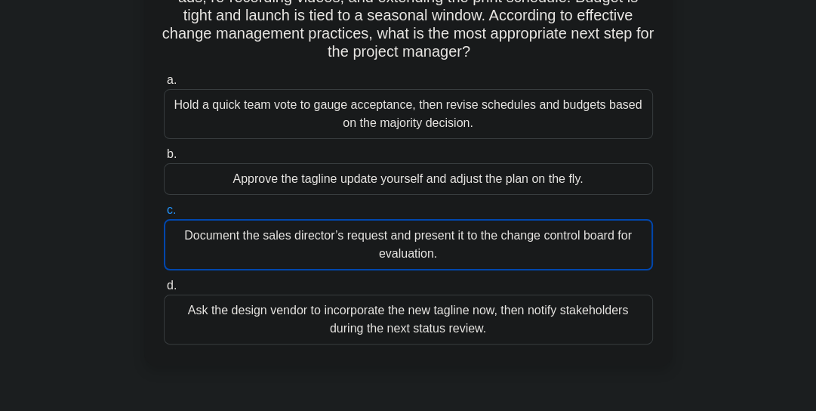
click at [164, 215] on input "c. Document the sales director’s request and present it to the change control b…" at bounding box center [164, 210] width 0 height 10
click at [328, 255] on div "Document the sales director’s request and present it to the change control boar…" at bounding box center [408, 244] width 489 height 51
click at [164, 215] on input "c. Document the sales director’s request and present it to the change control b…" at bounding box center [164, 210] width 0 height 10
click at [328, 255] on div "Document the sales director’s request and present it to the change control boar…" at bounding box center [408, 244] width 489 height 51
click at [164, 215] on input "c. Document the sales director’s request and present it to the change control b…" at bounding box center [164, 210] width 0 height 10
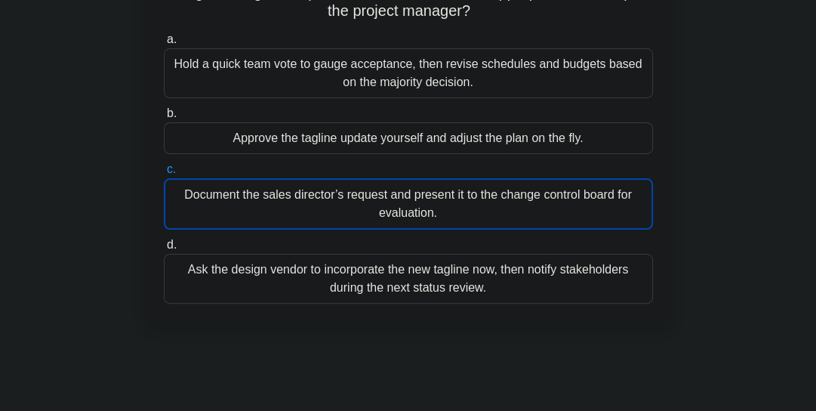
scroll to position [204, 0]
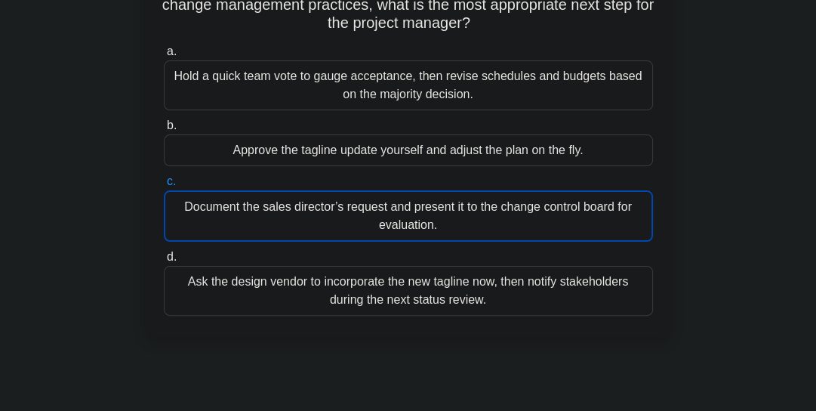
click at [322, 207] on div "Document the sales director’s request and present it to the change control boar…" at bounding box center [408, 215] width 489 height 51
click at [164, 187] on input "c. Document the sales director’s request and present it to the change control b…" at bounding box center [164, 182] width 0 height 10
click at [275, 220] on div "Document the sales director’s request and present it to the change control boar…" at bounding box center [408, 215] width 489 height 51
click at [164, 187] on input "c. Document the sales director’s request and present it to the change control b…" at bounding box center [164, 182] width 0 height 10
click at [275, 220] on div "Document the sales director’s request and present it to the change control boar…" at bounding box center [408, 215] width 489 height 51
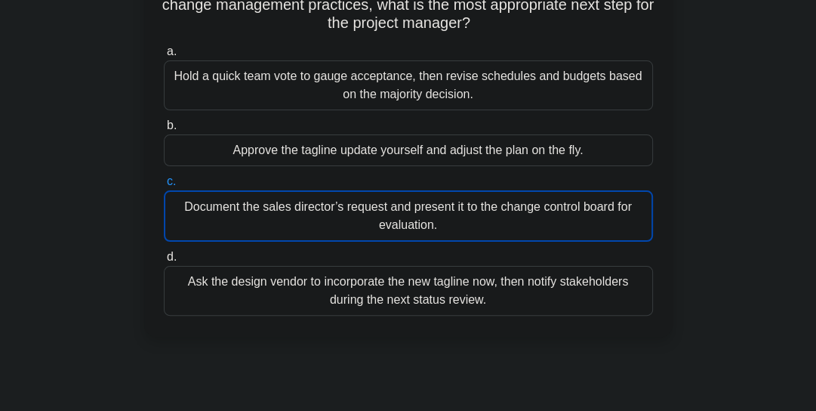
click at [164, 187] on input "c. Document the sales director’s request and present it to the change control b…" at bounding box center [164, 182] width 0 height 10
click at [275, 220] on div "Document the sales director’s request and present it to the change control boar…" at bounding box center [408, 215] width 489 height 51
click at [164, 187] on input "c. Document the sales director’s request and present it to the change control b…" at bounding box center [164, 182] width 0 height 10
click at [285, 220] on div "Document the sales director’s request and present it to the change control boar…" at bounding box center [408, 215] width 489 height 51
click at [164, 187] on input "c. Document the sales director’s request and present it to the change control b…" at bounding box center [164, 182] width 0 height 10
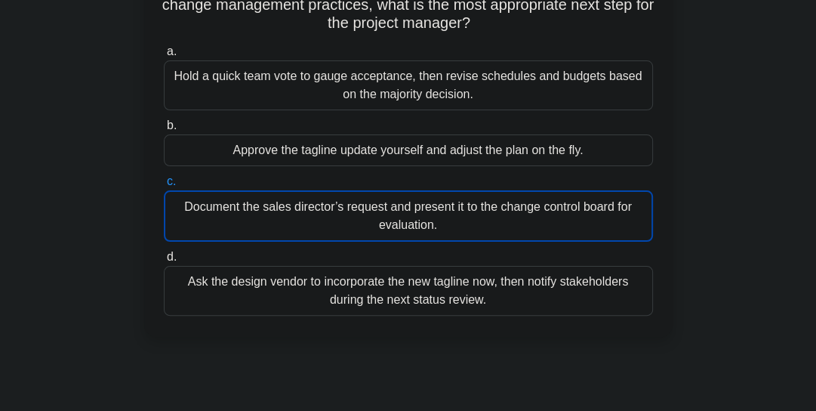
scroll to position [0, 0]
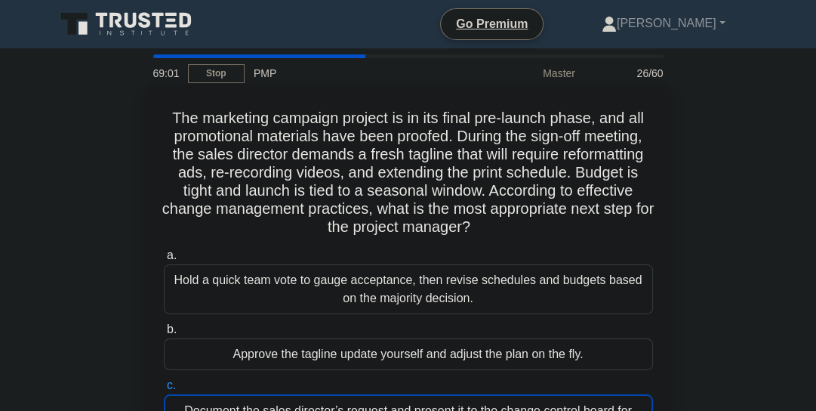
click at [285, 202] on h5 "The marketing campaign project is in its final pre-launch phase, and all promot…" at bounding box center [408, 173] width 492 height 128
